Goal: Information Seeking & Learning: Find specific page/section

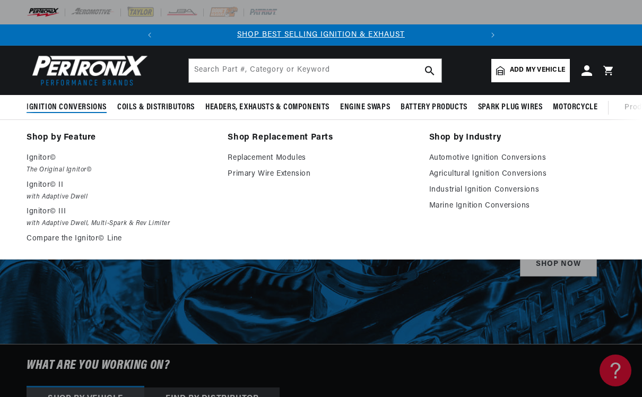
click at [55, 188] on p "Ignitor© II" at bounding box center [120, 185] width 186 height 13
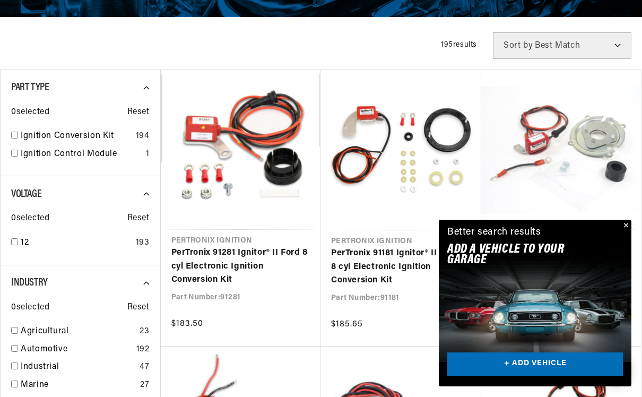
click at [624, 233] on button "Close" at bounding box center [625, 226] width 13 height 13
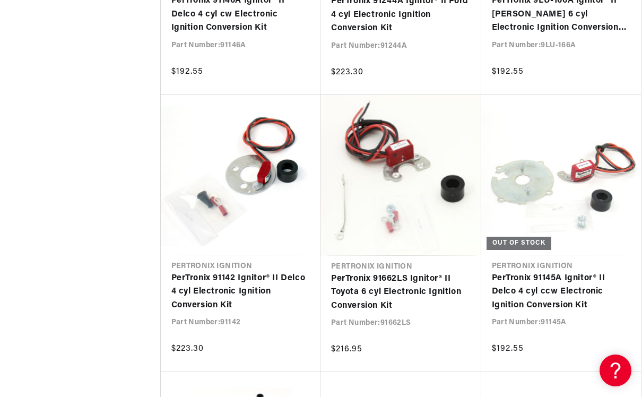
scroll to position [0, 322]
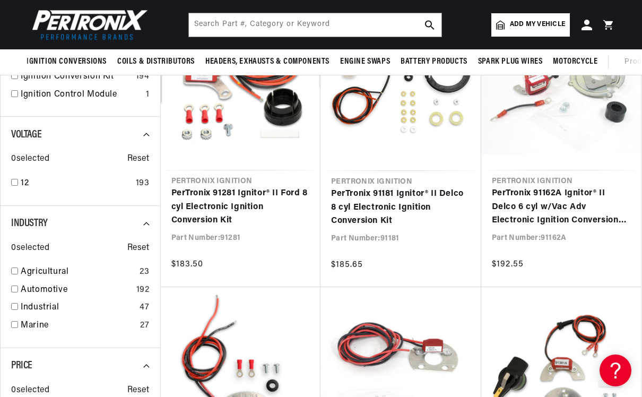
scroll to position [348, 0]
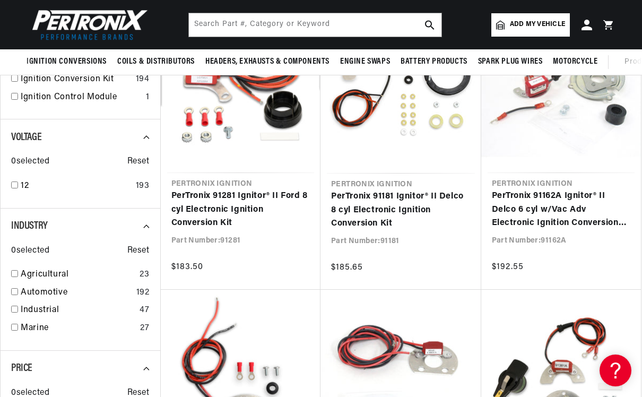
click at [234, 205] on link "PerTronix 91281 Ignitor® II Ford 8 cyl Electronic Ignition Conversion Kit" at bounding box center [240, 210] width 139 height 41
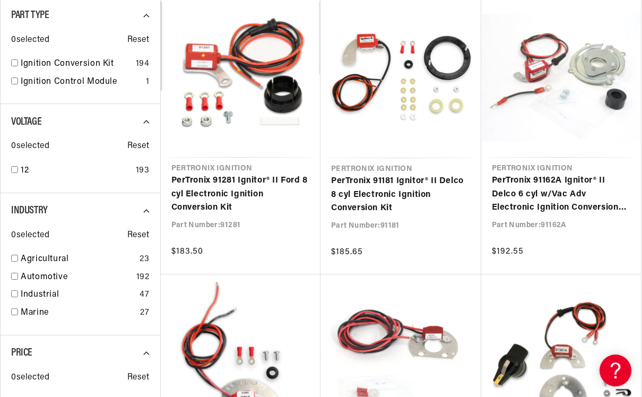
scroll to position [0, 322]
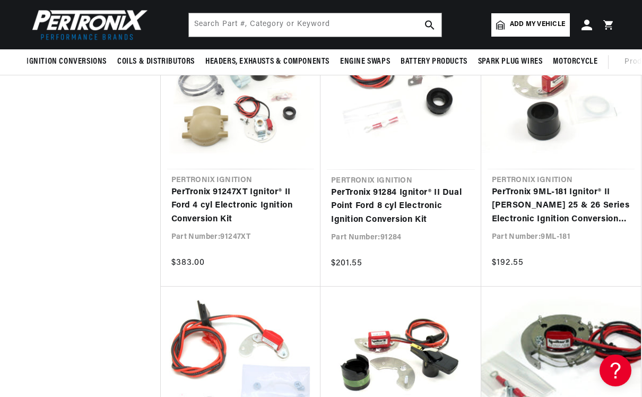
scroll to position [2004, 0]
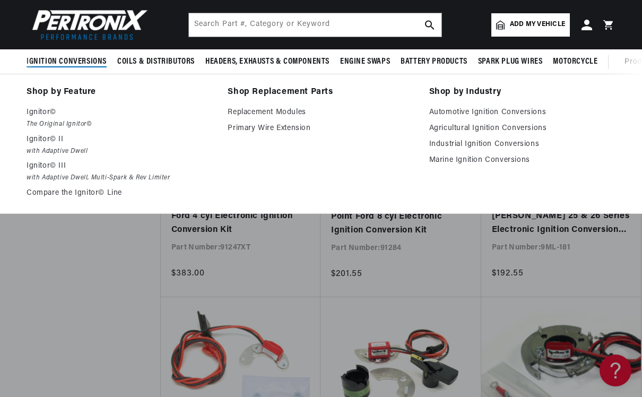
click at [38, 114] on p "Ignitor©" at bounding box center [120, 112] width 186 height 13
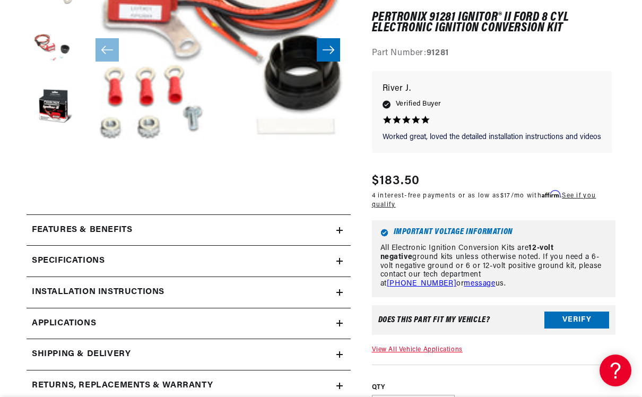
scroll to position [281, 0]
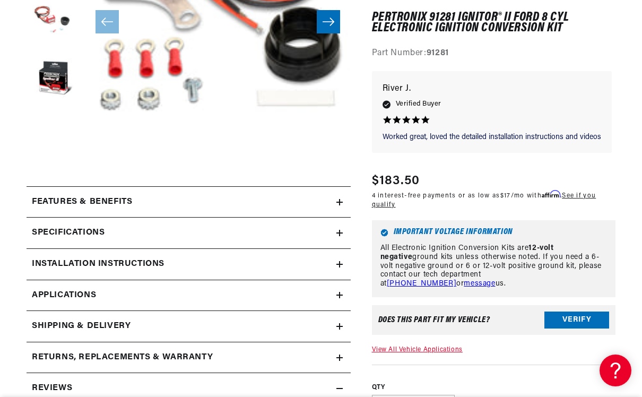
click at [335, 203] on div "Features & Benefits" at bounding box center [182, 202] width 310 height 14
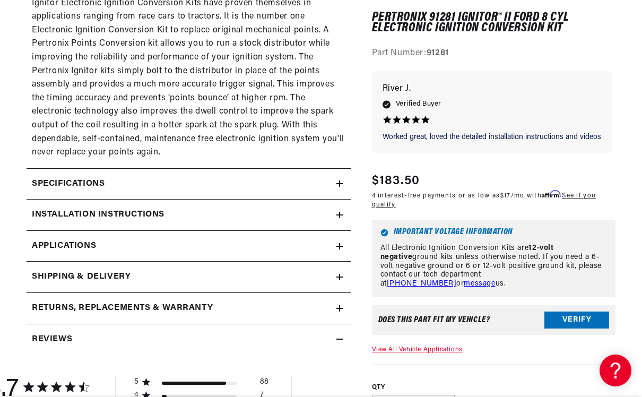
scroll to position [777, 0]
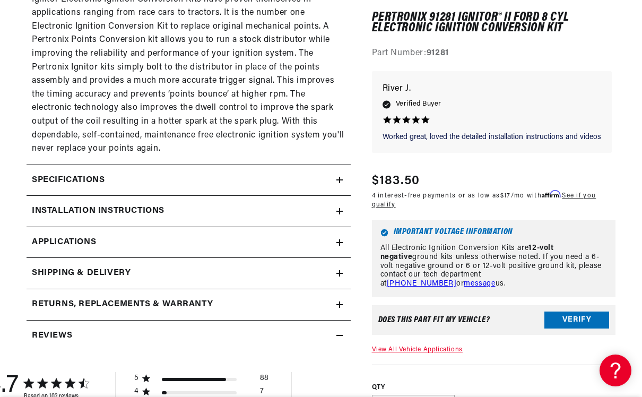
click at [33, 174] on h2 "Specifications" at bounding box center [68, 181] width 73 height 14
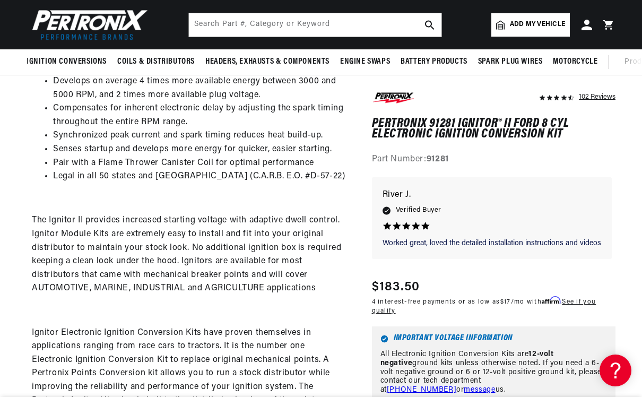
scroll to position [414, 0]
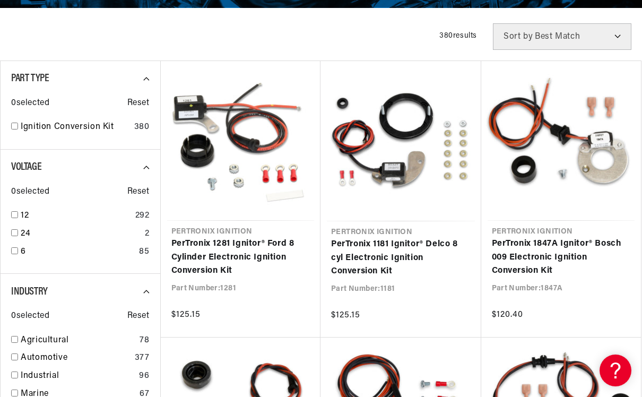
scroll to position [311, 0]
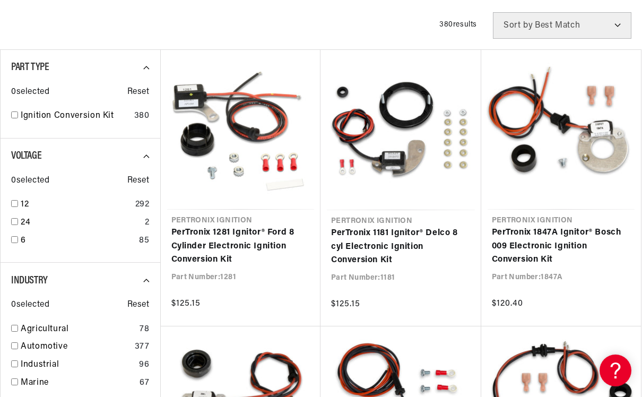
click at [207, 254] on link "PerTronix 1281 Ignitor® Ford 8 Cylinder Electronic Ignition Conversion Kit" at bounding box center [240, 246] width 139 height 41
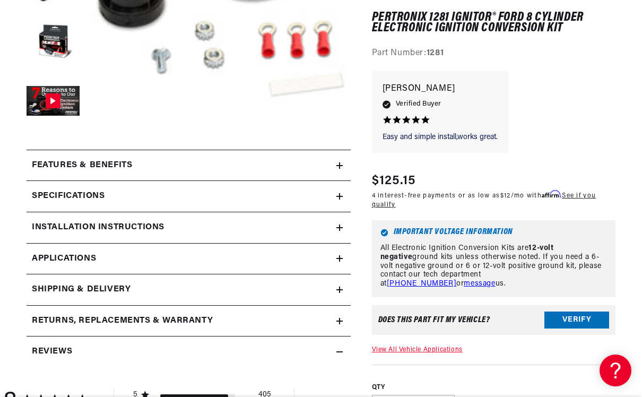
click at [61, 195] on h2 "Specifications" at bounding box center [68, 197] width 73 height 14
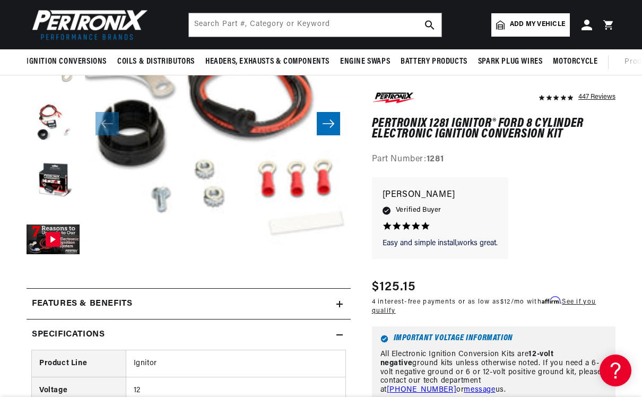
scroll to position [139, 0]
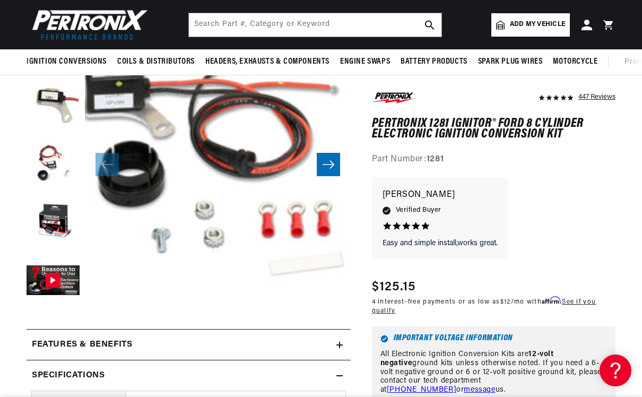
click at [41, 152] on button "Load image 3 in gallery view" at bounding box center [53, 164] width 53 height 53
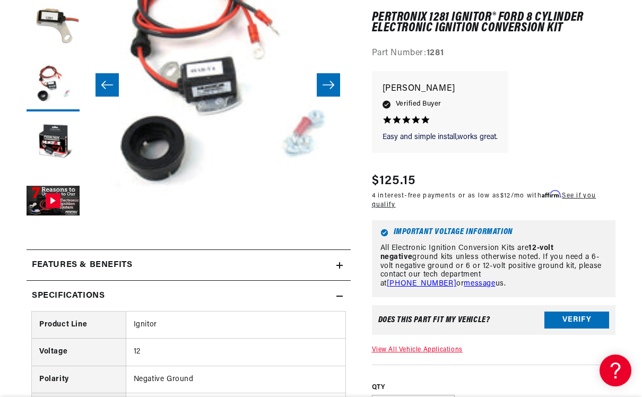
scroll to position [0, 0]
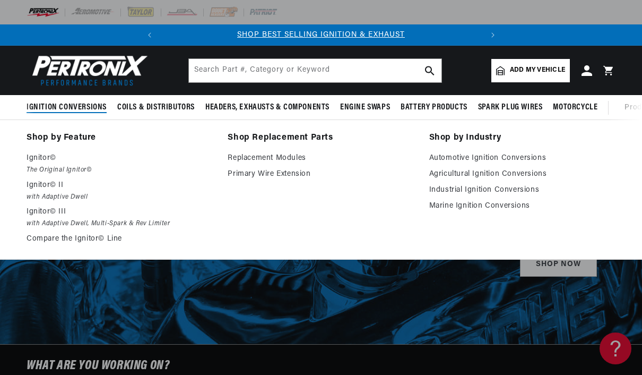
click at [81, 169] on em "The Original Ignitor©" at bounding box center [120, 170] width 186 height 11
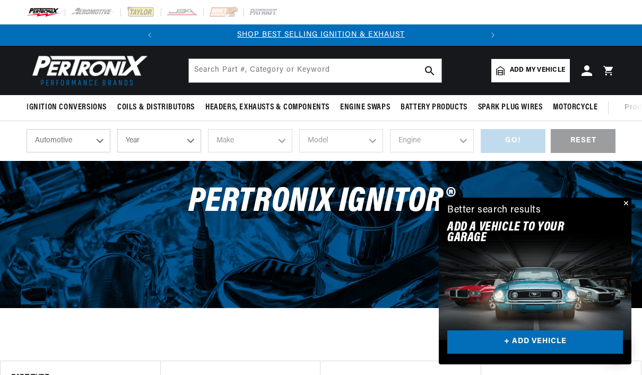
click at [628, 204] on button "Close" at bounding box center [625, 203] width 13 height 13
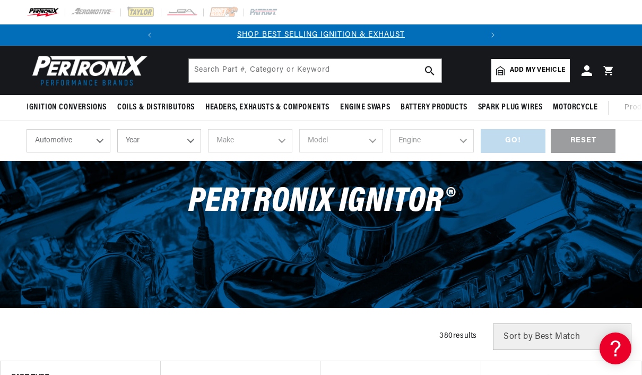
click at [537, 67] on span "Add my vehicle" at bounding box center [537, 70] width 55 height 10
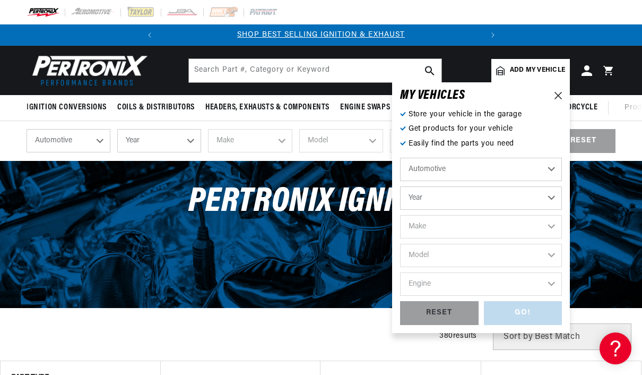
click at [444, 169] on select "Automotive Agricultural Industrial Marine Motorcycle" at bounding box center [481, 169] width 162 height 23
click at [432, 203] on select "Year 2024 2023 2022 2021 2020 2019 2018 2017 2016 2015 2014 2013 2012 2011 2010…" at bounding box center [481, 197] width 162 height 23
click at [457, 202] on select "Year 2024 2023 2022 2021 2020 2019 2018 2017 2016 2015 2014 2013 2012 2011 2010…" at bounding box center [481, 197] width 162 height 23
select select "1957"
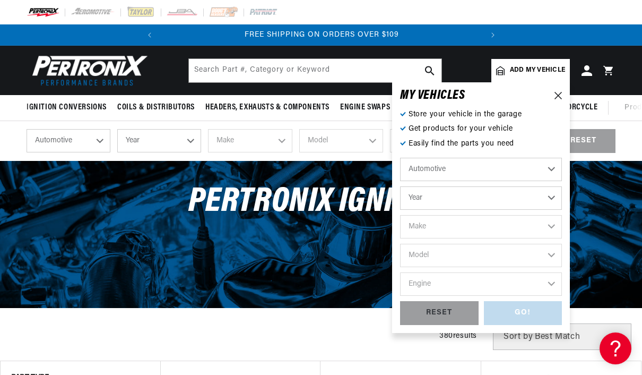
select select "1957"
click at [427, 224] on select "Make Alfa Romeo Aston Martin Austin Healey Buick Cadillac Chevrolet Chrysler Do…" at bounding box center [481, 226] width 162 height 23
select select "Ford"
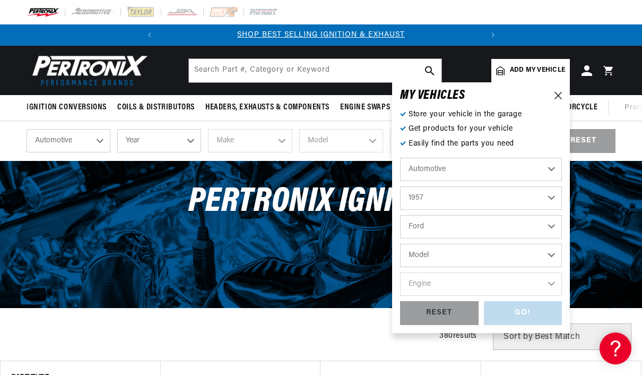
click at [436, 253] on select "Model Club Country Sedan Country Squire Courier Sedan Delivery Custom Custom 30…" at bounding box center [481, 255] width 162 height 23
click at [447, 255] on select "Model Club Country Sedan Country Squire Courier Sedan Delivery Custom Custom 30…" at bounding box center [481, 255] width 162 height 23
select select "Fairlane"
click at [452, 282] on select "Engine 2.8L 3.3L 3.6L 3.7L 4.1L 4.3L 4.4L 4.5L 4.8L 5.1L 5.4L 5.8L 5.9L 6.4L" at bounding box center [481, 283] width 162 height 23
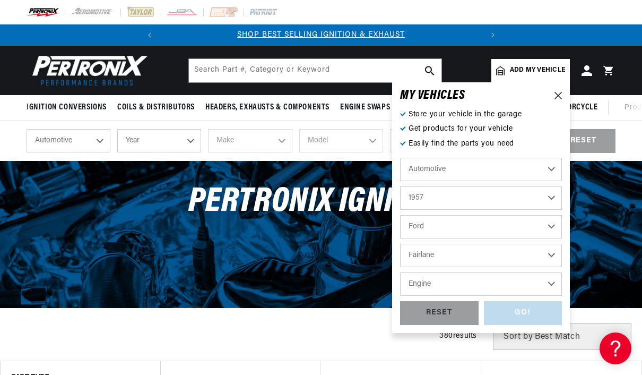
click at [453, 286] on select "Engine 2.8L 3.3L 3.6L 3.7L 4.1L 4.3L 4.4L 4.5L 4.8L 5.1L 5.4L 5.8L 5.9L 6.4L" at bounding box center [481, 283] width 162 height 23
select select "5.8L"
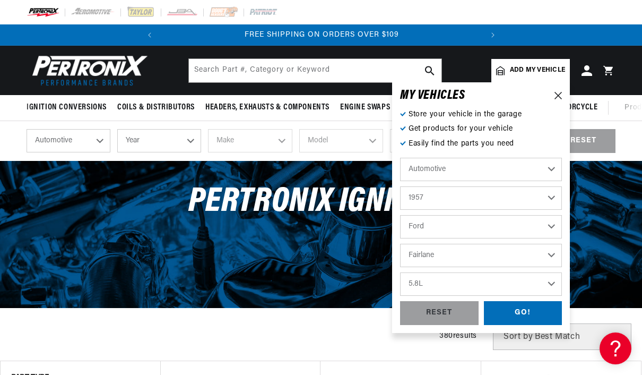
click at [427, 282] on select "2.8L 3.3L 3.6L 3.7L 4.1L 4.3L 4.4L 4.5L 4.8L 5.1L 5.4L 5.8L 5.9L 6.4L" at bounding box center [481, 283] width 162 height 23
select select "4.8L"
click at [521, 313] on div "GO!" at bounding box center [523, 313] width 79 height 24
select select "1957"
select select "Ford"
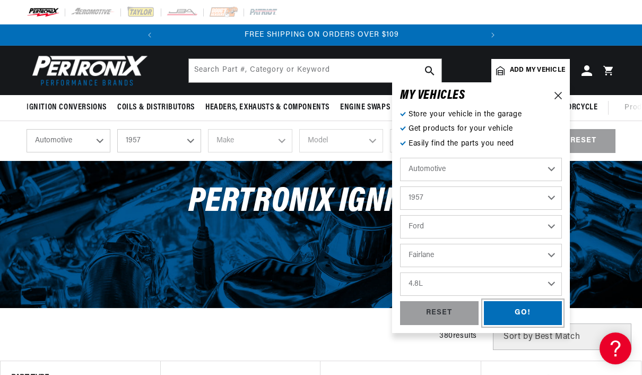
select select "Fairlane"
select select "4.8L"
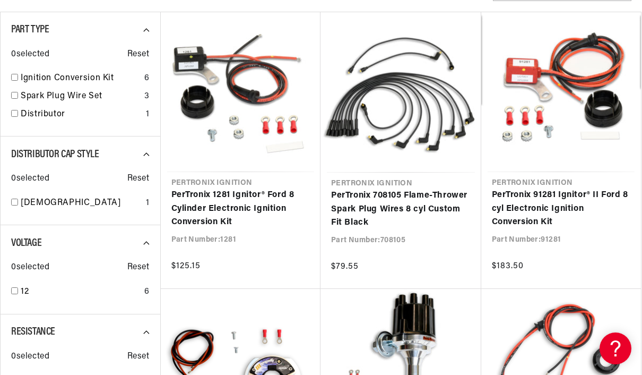
scroll to position [193, 0]
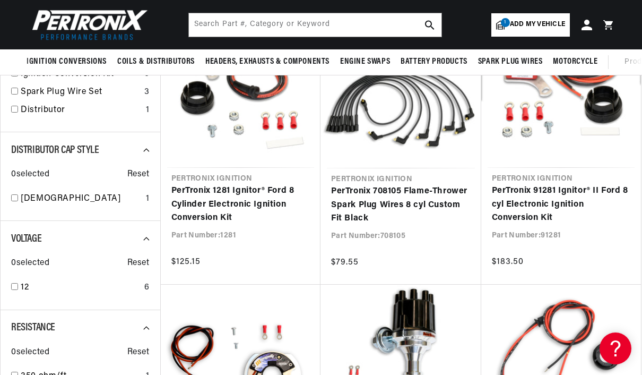
click at [251, 205] on link "PerTronix 1281 Ignitor® Ford 8 Cylinder Electronic Ignition Conversion Kit" at bounding box center [240, 204] width 139 height 41
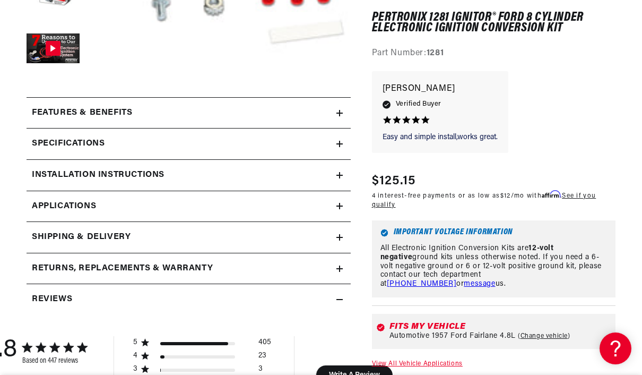
scroll to position [371, 0]
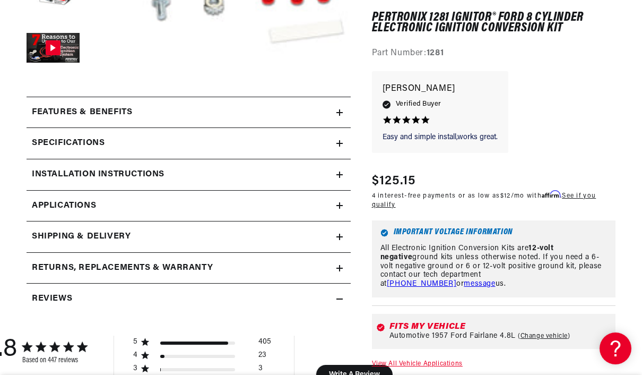
click at [340, 200] on link "Applications" at bounding box center [189, 206] width 324 height 31
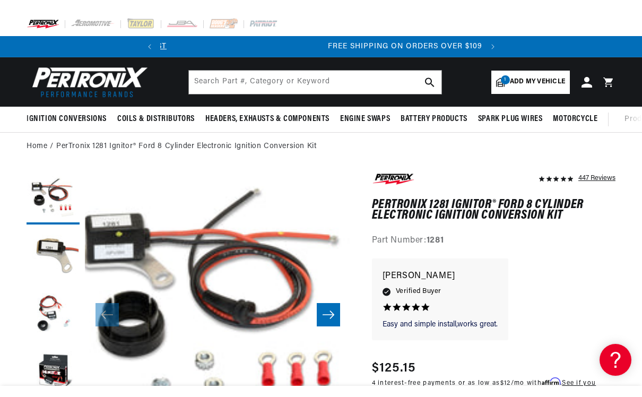
scroll to position [0, 322]
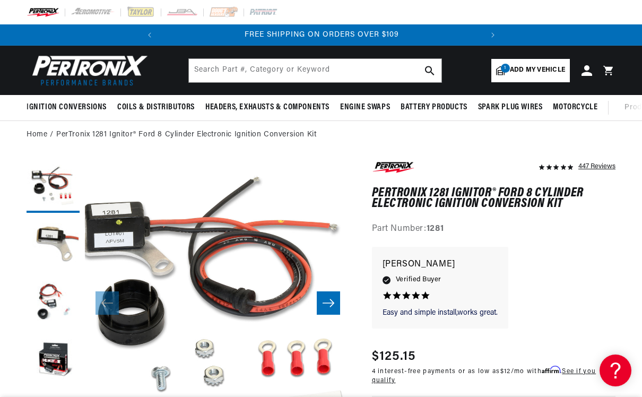
click at [20, 12] on div at bounding box center [321, 12] width 642 height 24
click at [28, 20] on div at bounding box center [321, 12] width 642 height 24
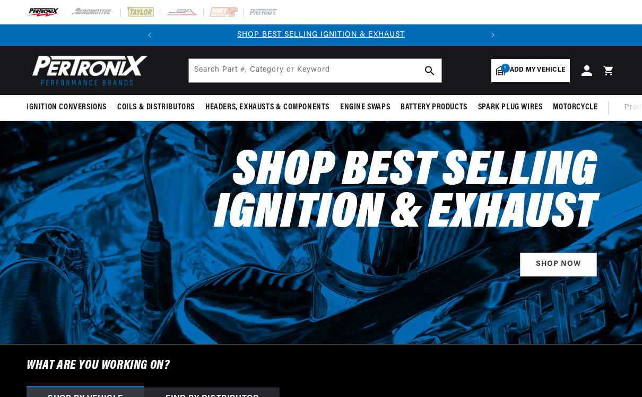
select select "1957"
select select "Ford"
select select "Fairlane"
select select "4.8L"
